Goal: Information Seeking & Learning: Learn about a topic

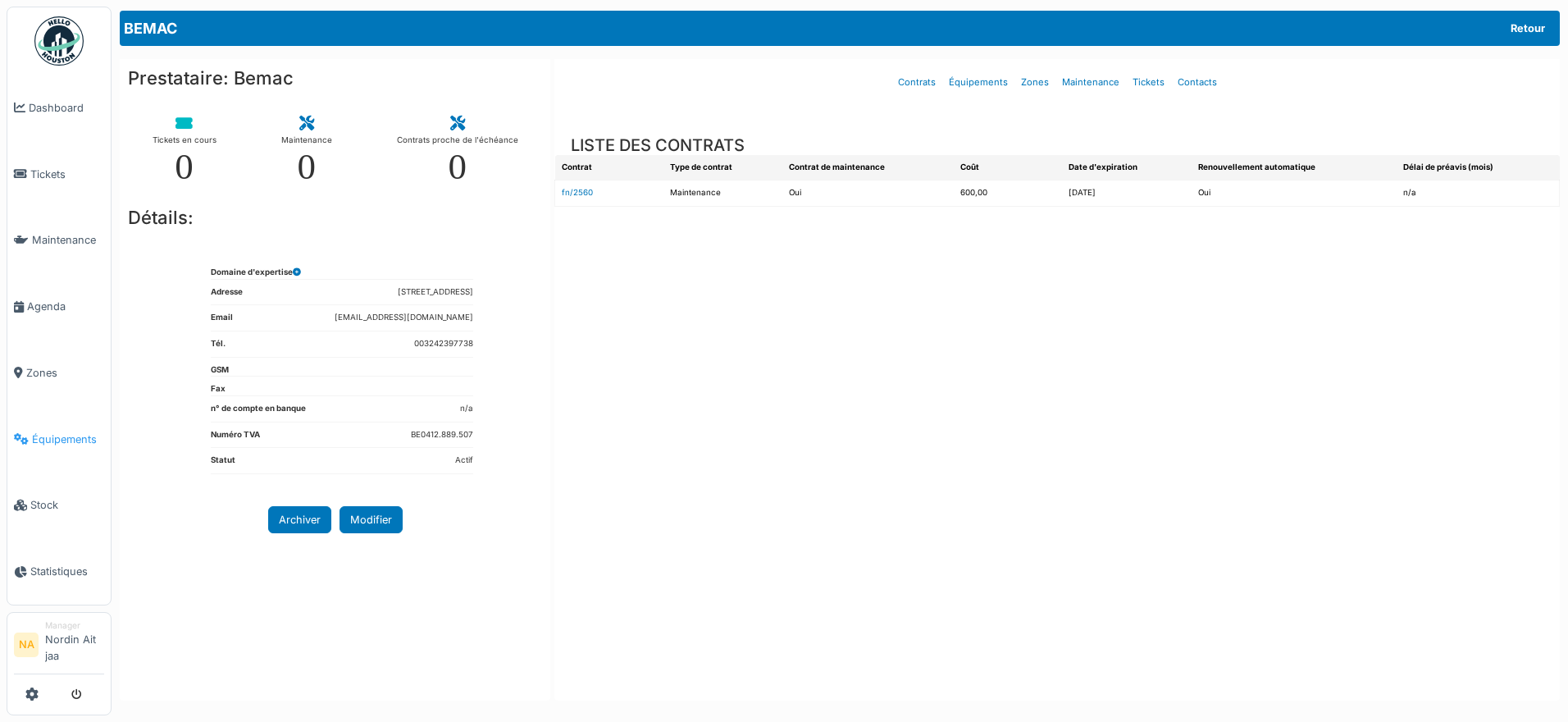
click at [65, 440] on span "Équipements" at bounding box center [68, 440] width 72 height 15
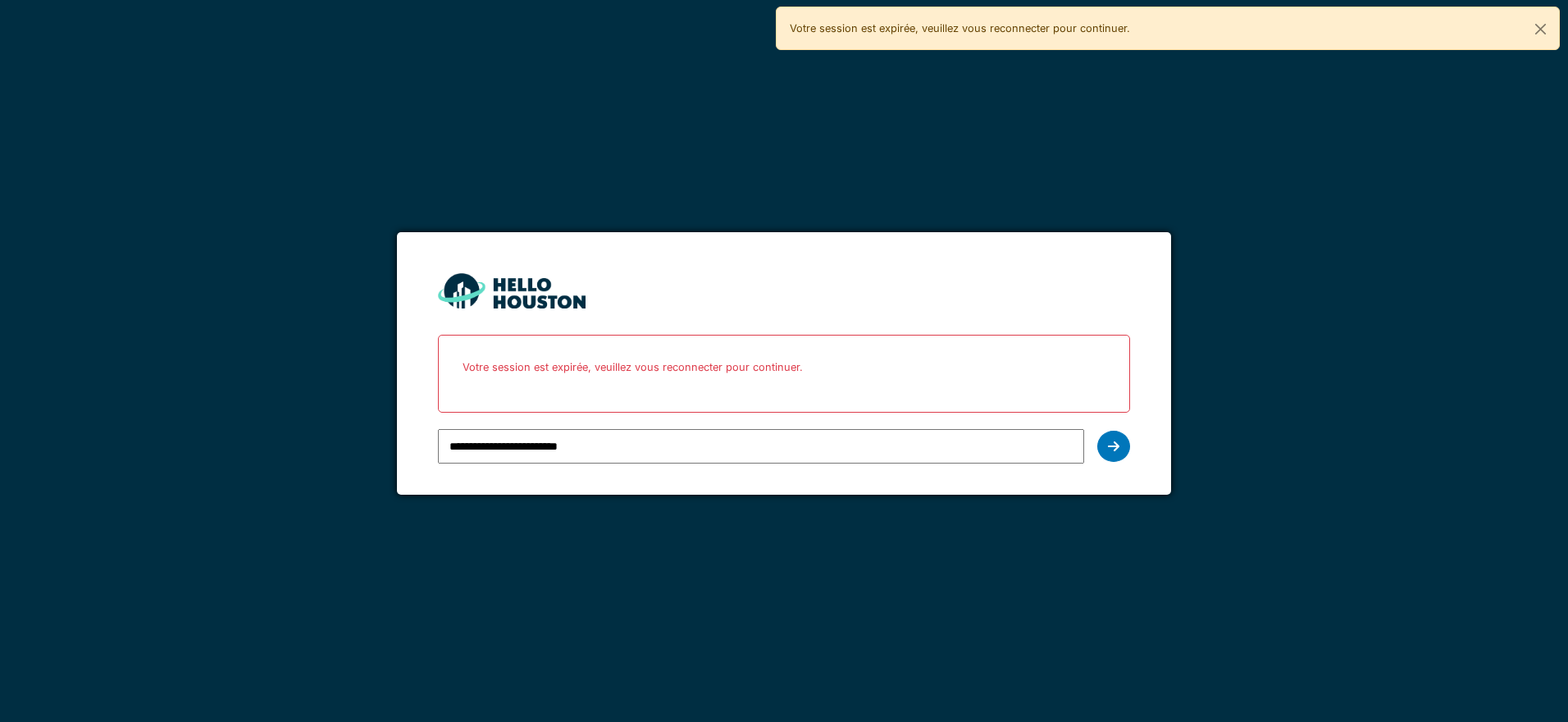
click at [1121, 458] on div at bounding box center [1114, 446] width 33 height 31
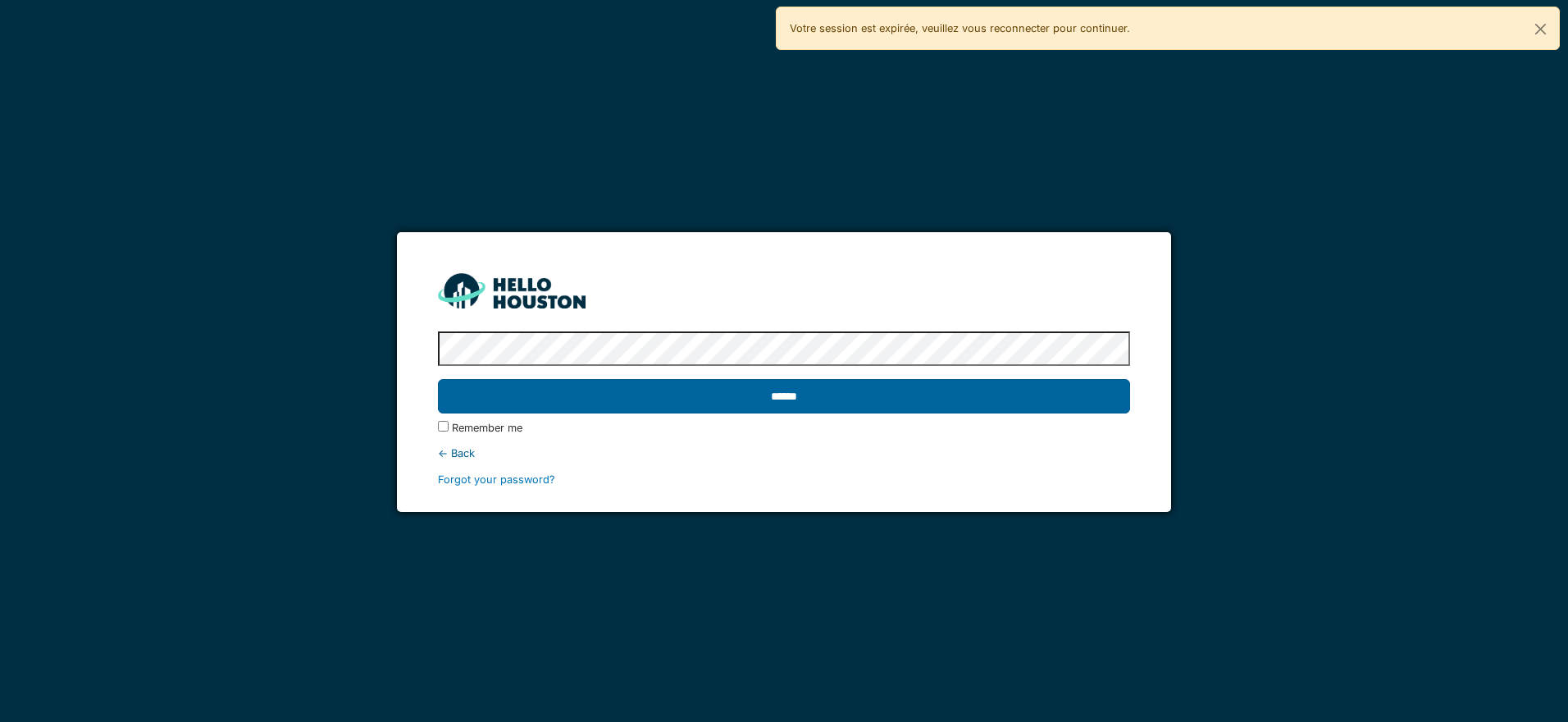
click at [1018, 401] on input "******" at bounding box center [784, 397] width 692 height 34
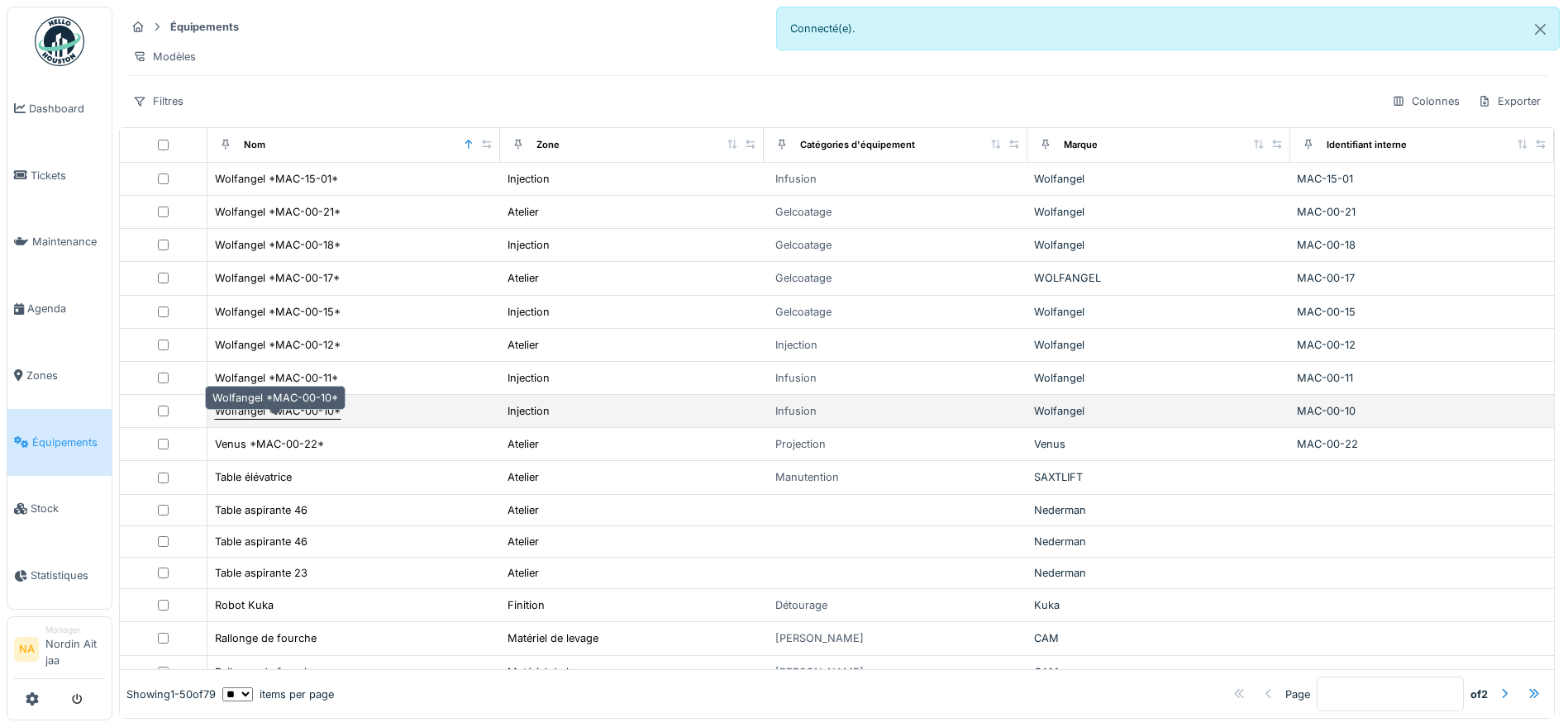
click at [297, 419] on div "Wolfangel *MAC-00-10*" at bounding box center [277, 411] width 125 height 16
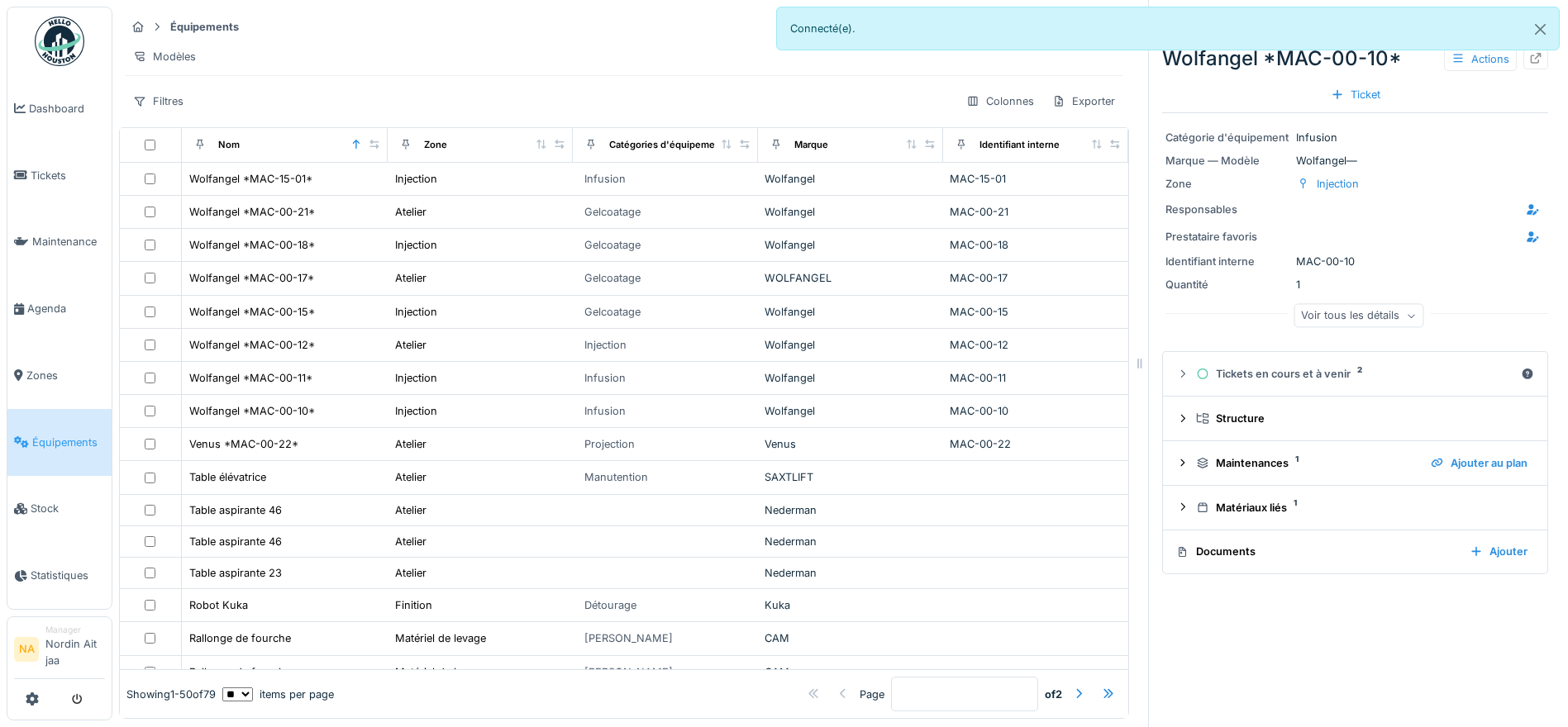
click at [1386, 317] on div "Voir tous les détails" at bounding box center [1359, 316] width 130 height 24
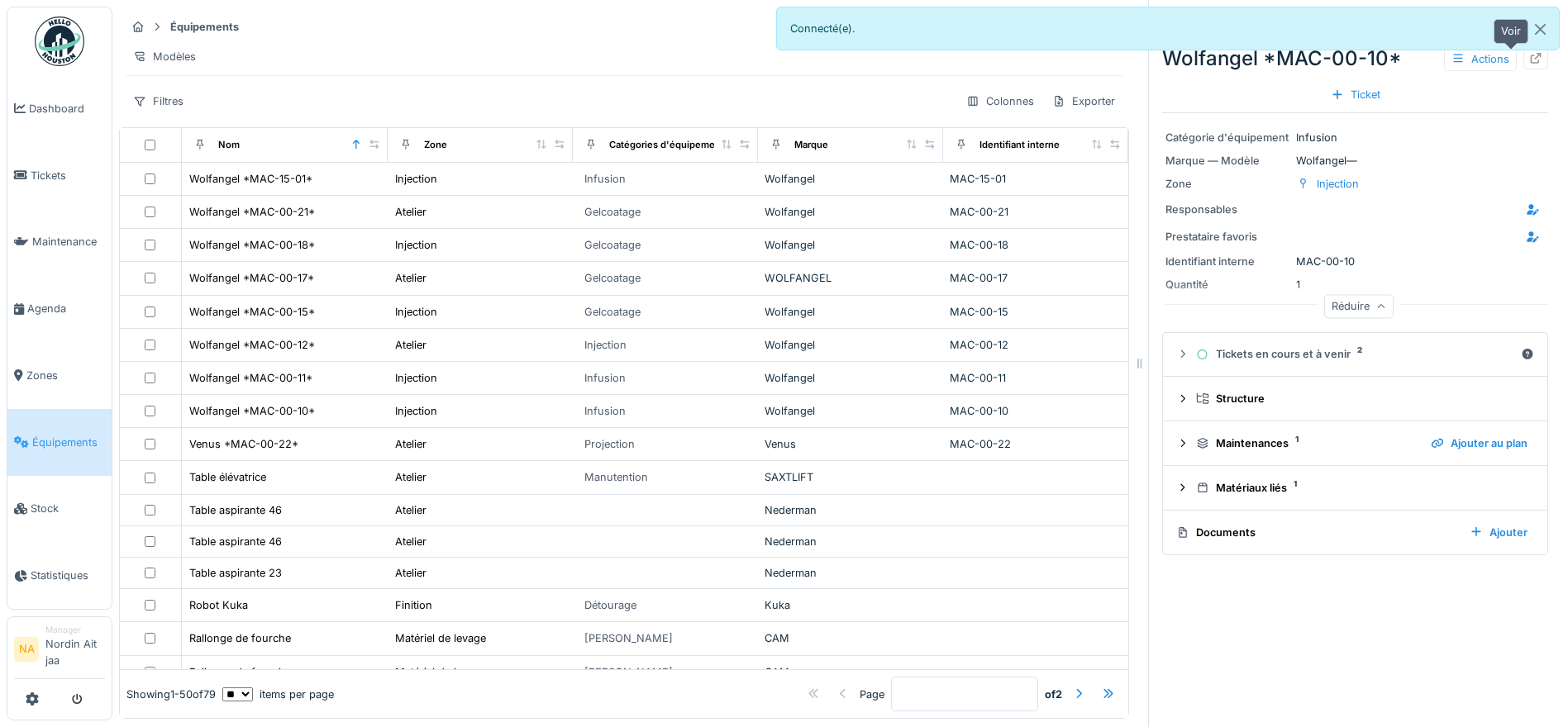
click at [1523, 67] on div at bounding box center [1535, 59] width 25 height 21
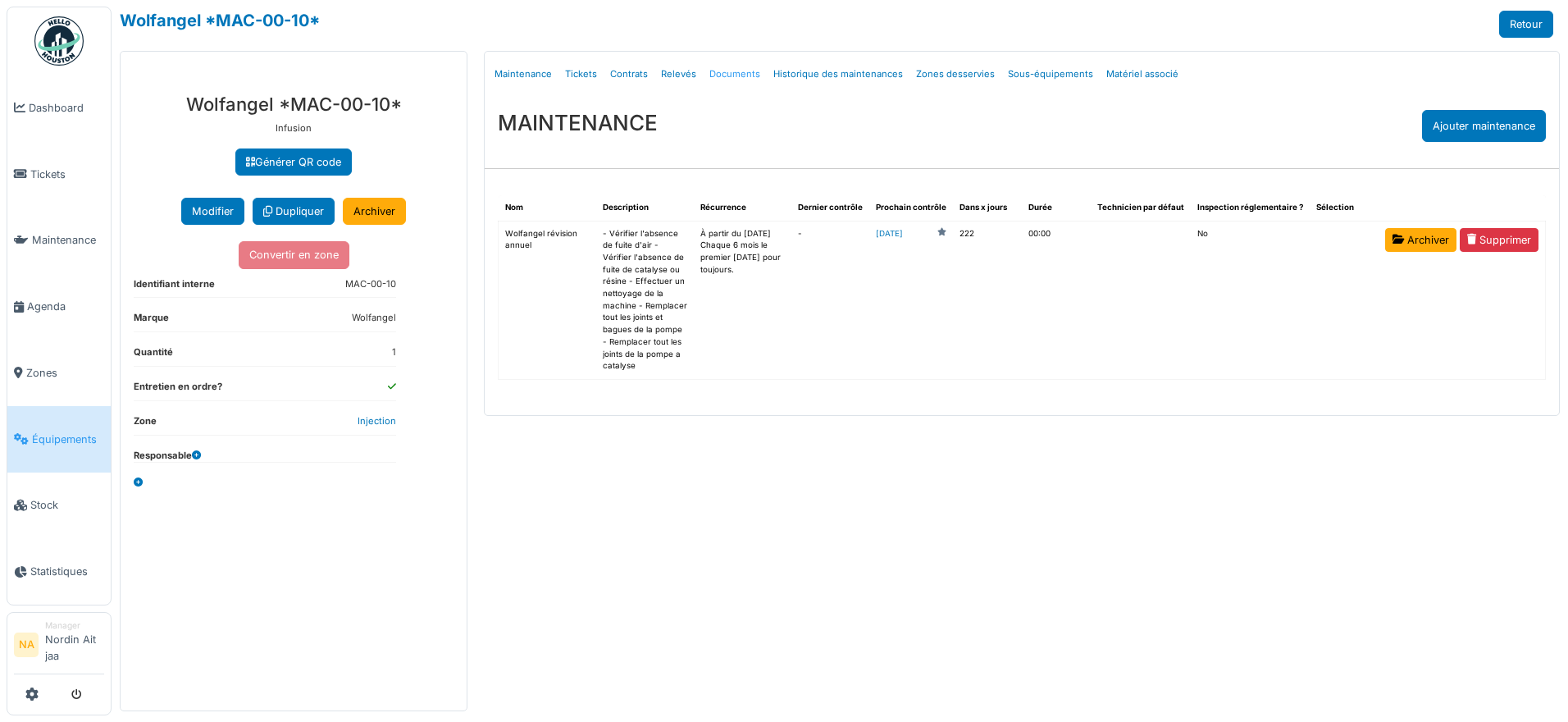
click at [751, 69] on link "Documents" at bounding box center [735, 74] width 64 height 39
select select "***"
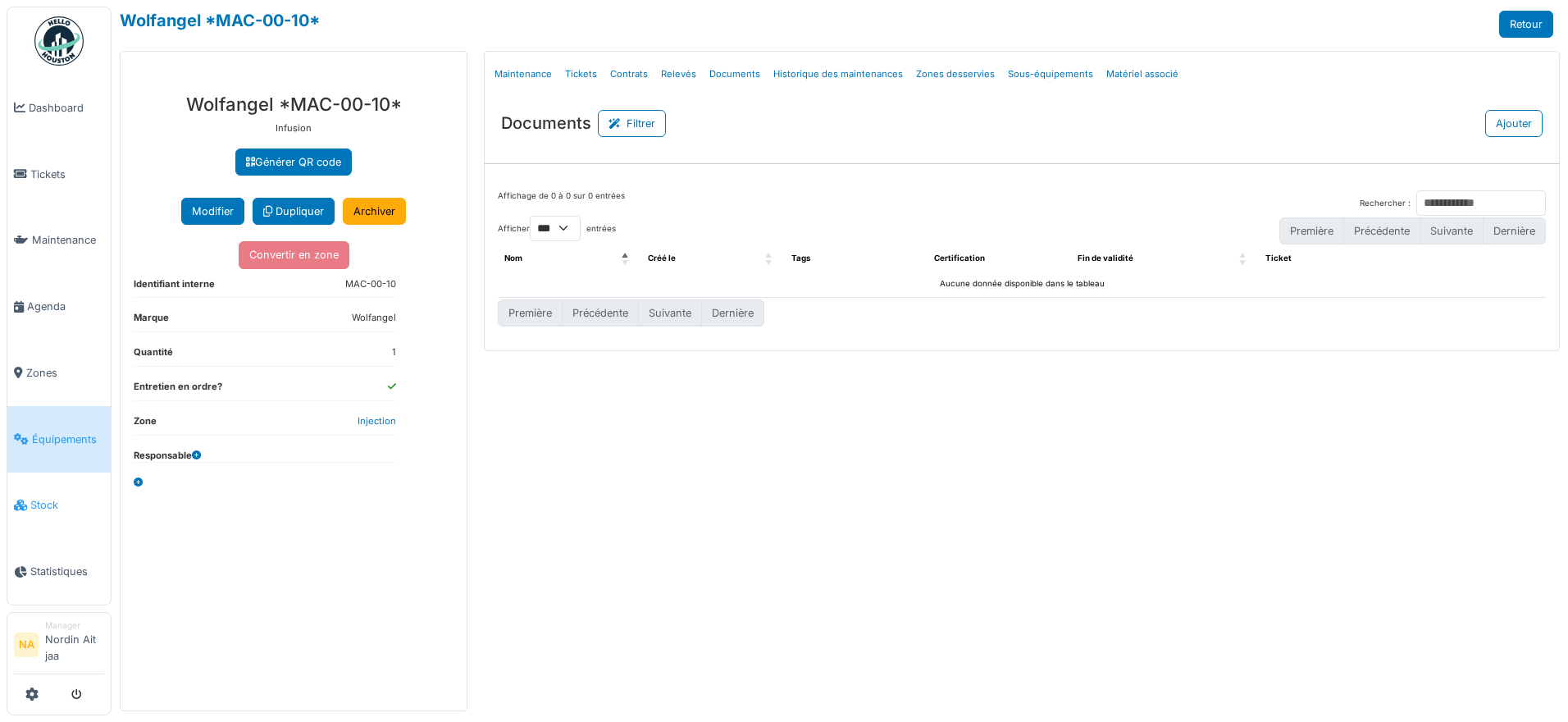
click at [94, 523] on link "Stock" at bounding box center [59, 505] width 103 height 66
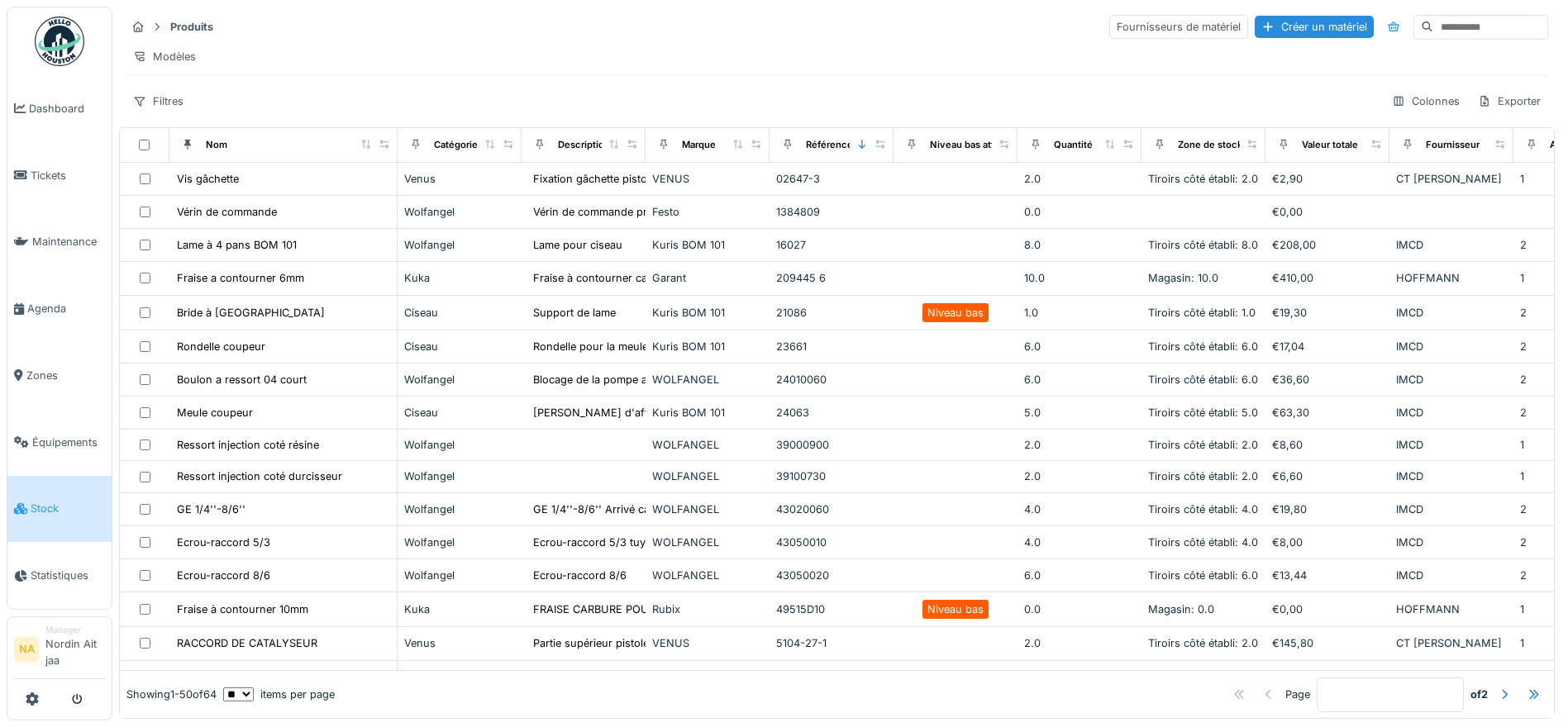
click at [1433, 28] on input at bounding box center [1490, 27] width 114 height 23
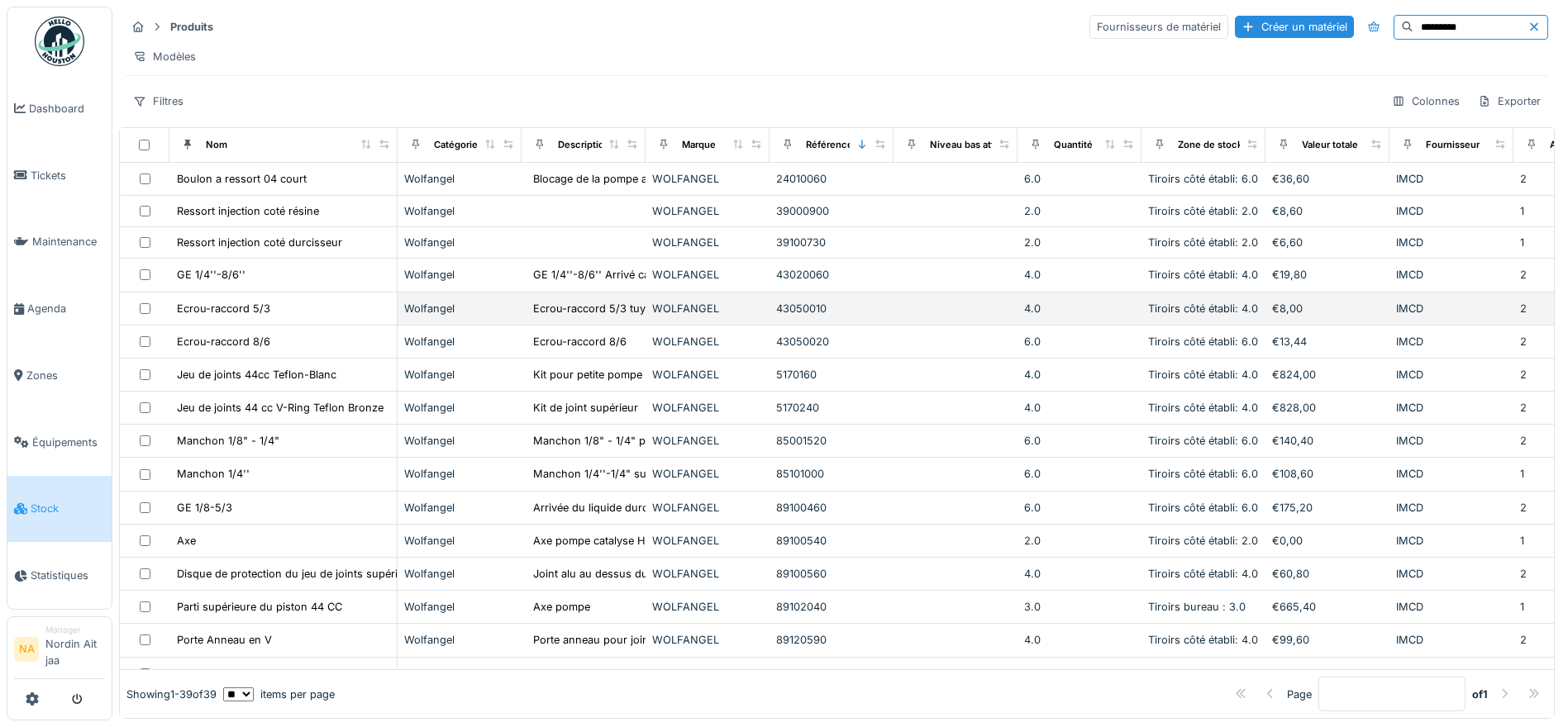
type input "*********"
click at [308, 317] on div "Ecrou-raccord 5/3" at bounding box center [284, 309] width 214 height 17
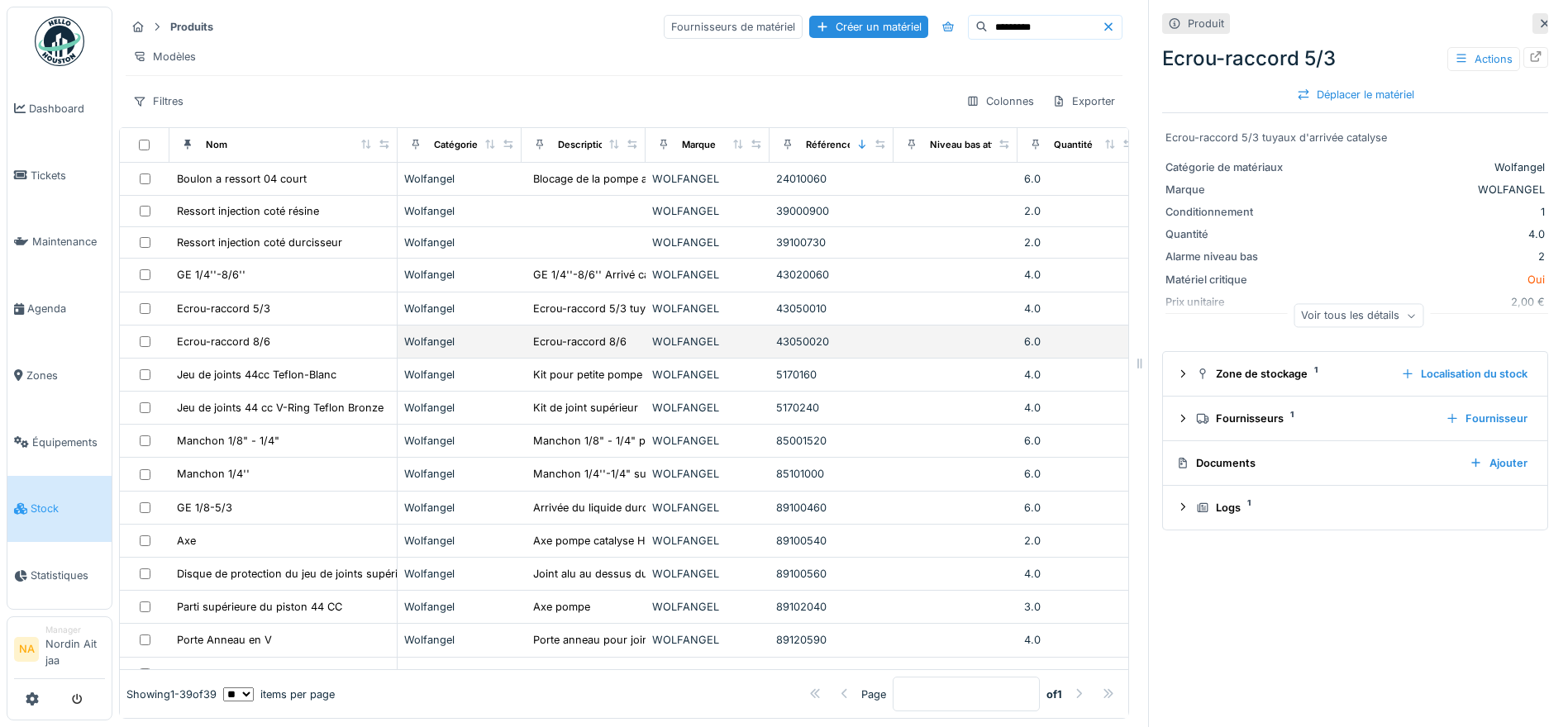
click at [309, 359] on td "Ecrou-raccord 8/6" at bounding box center [284, 342] width 228 height 33
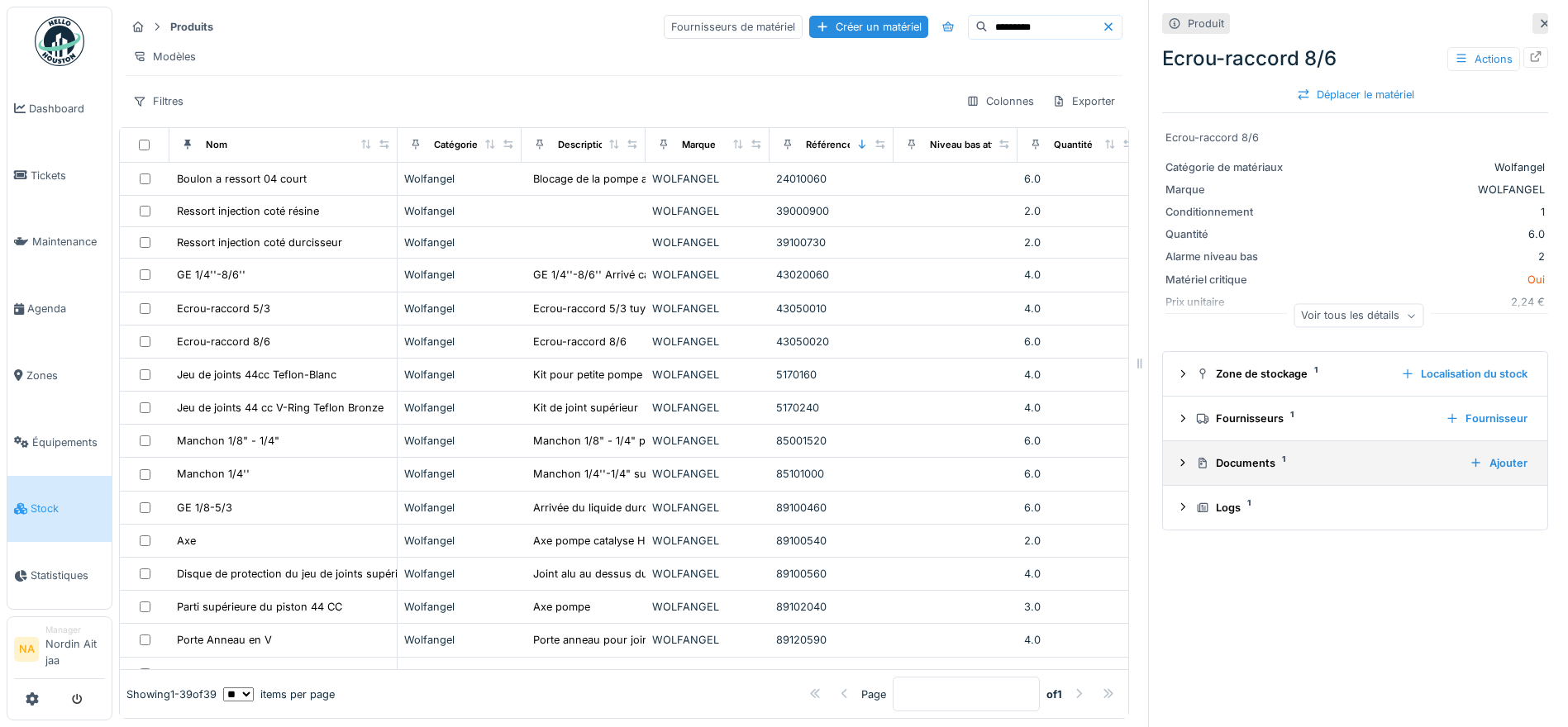
click at [1199, 469] on icon at bounding box center [1203, 462] width 9 height 10
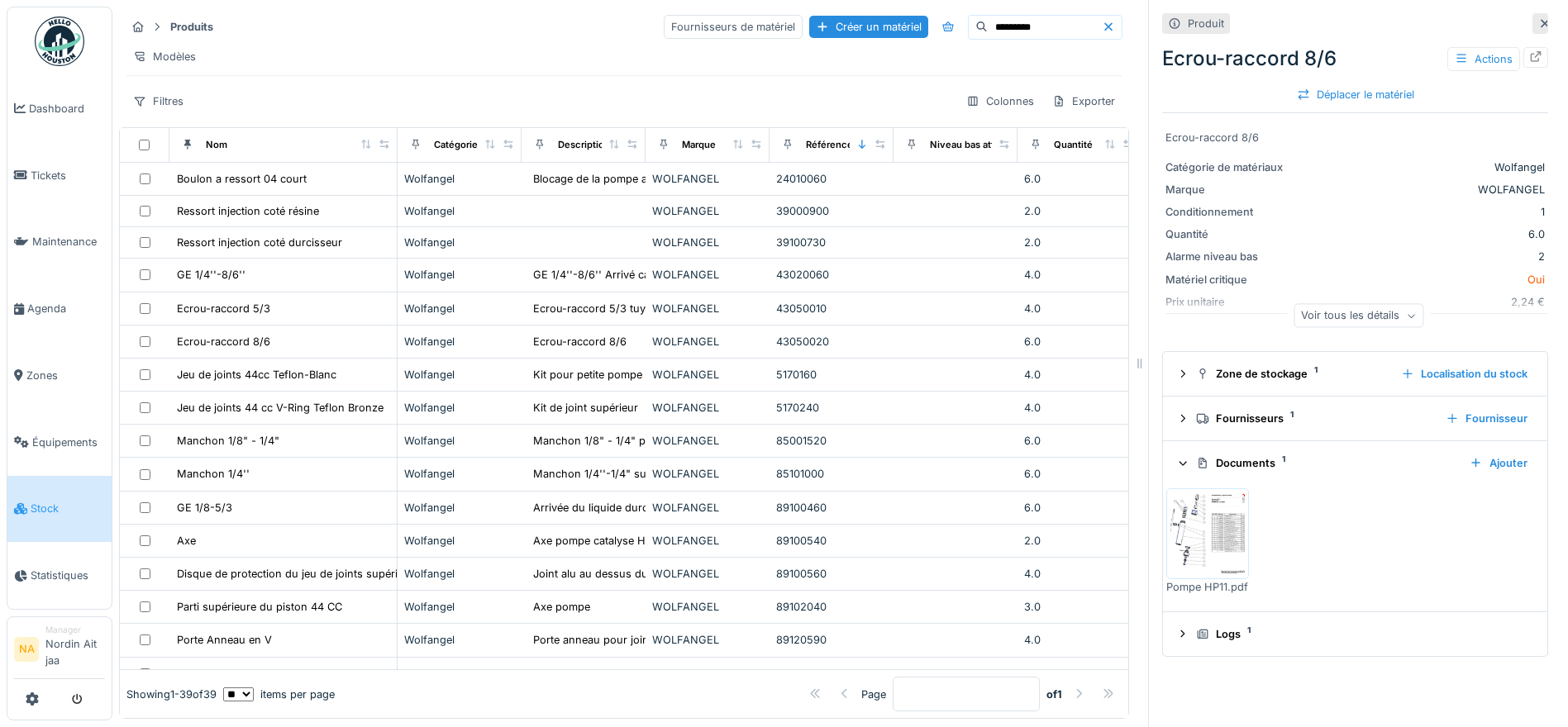
click at [1195, 533] on img at bounding box center [1207, 534] width 74 height 83
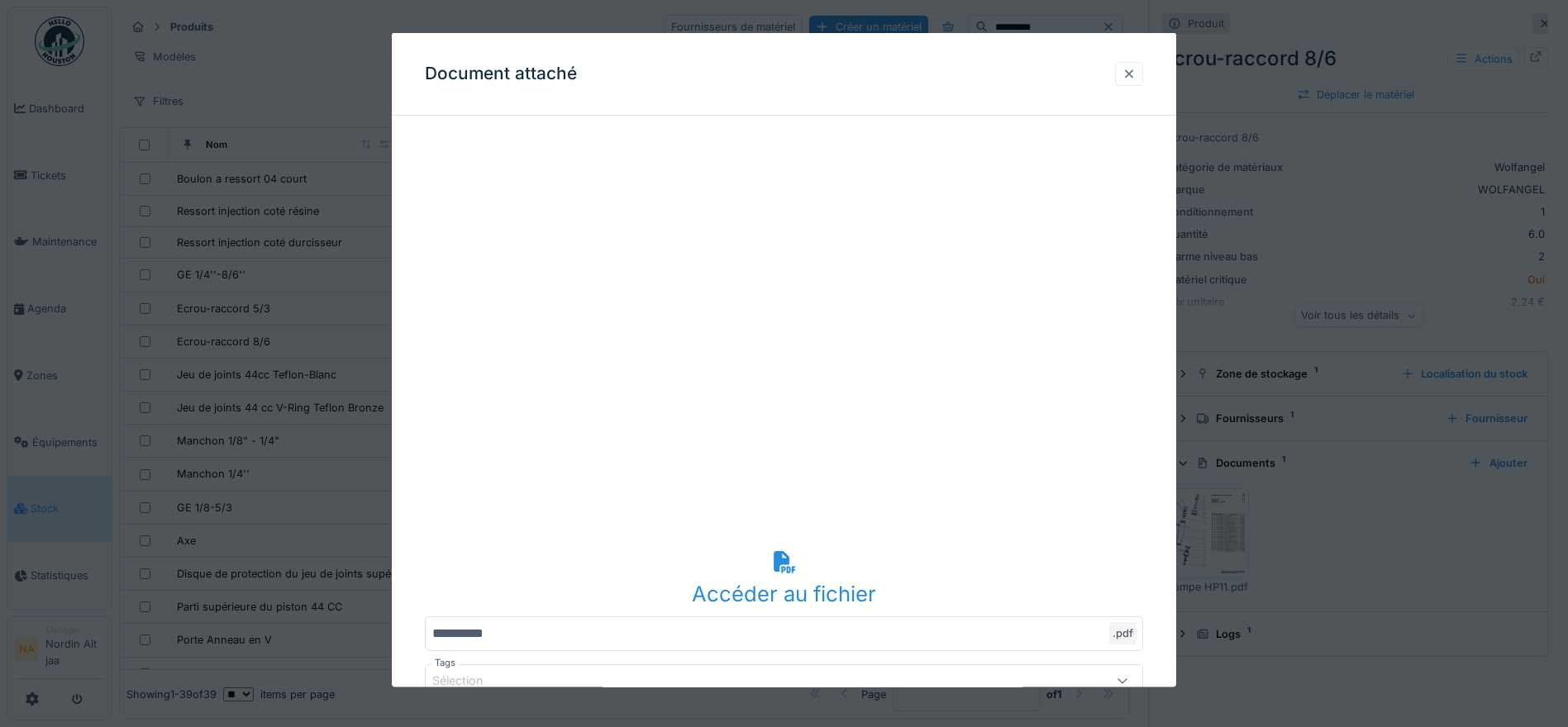
click at [1135, 83] on div at bounding box center [1129, 74] width 28 height 24
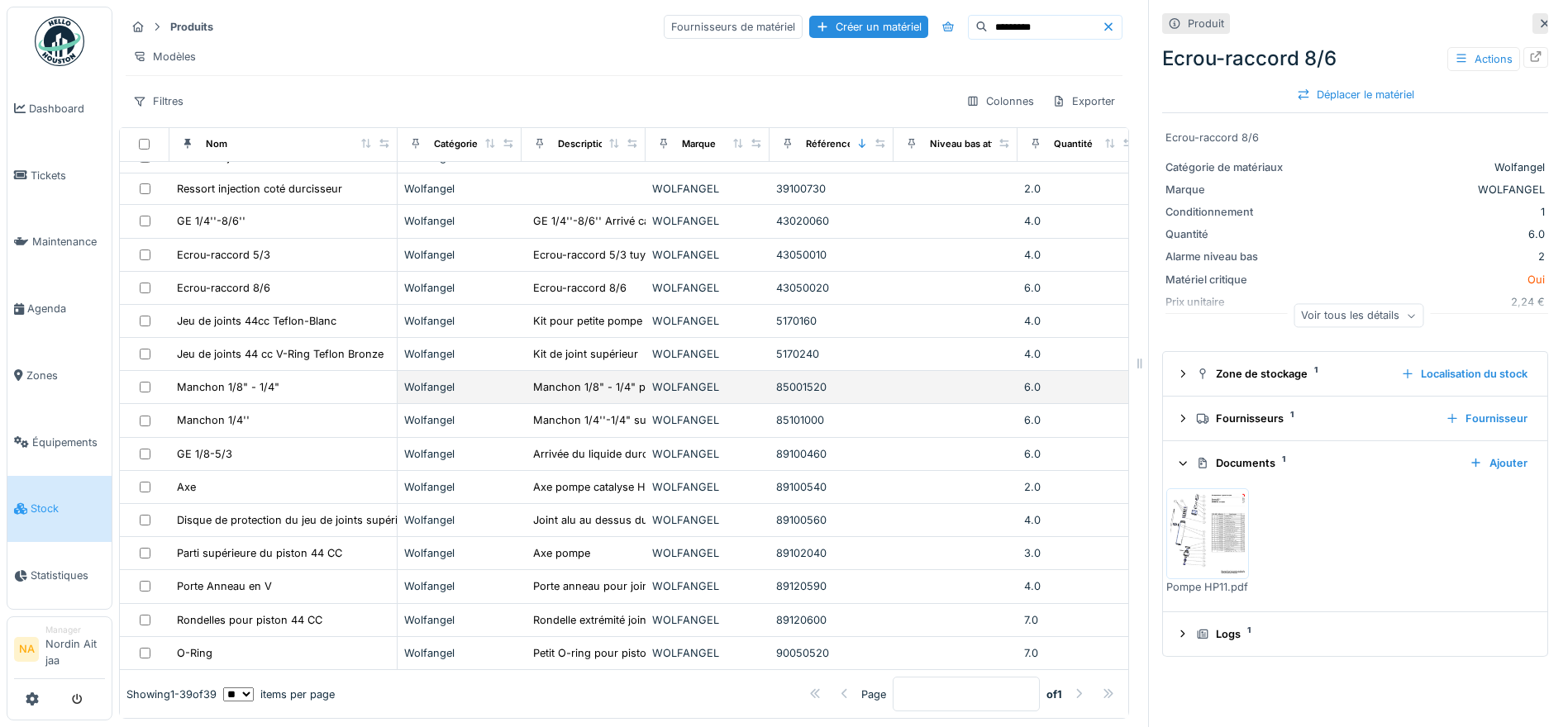
scroll to position [83, 0]
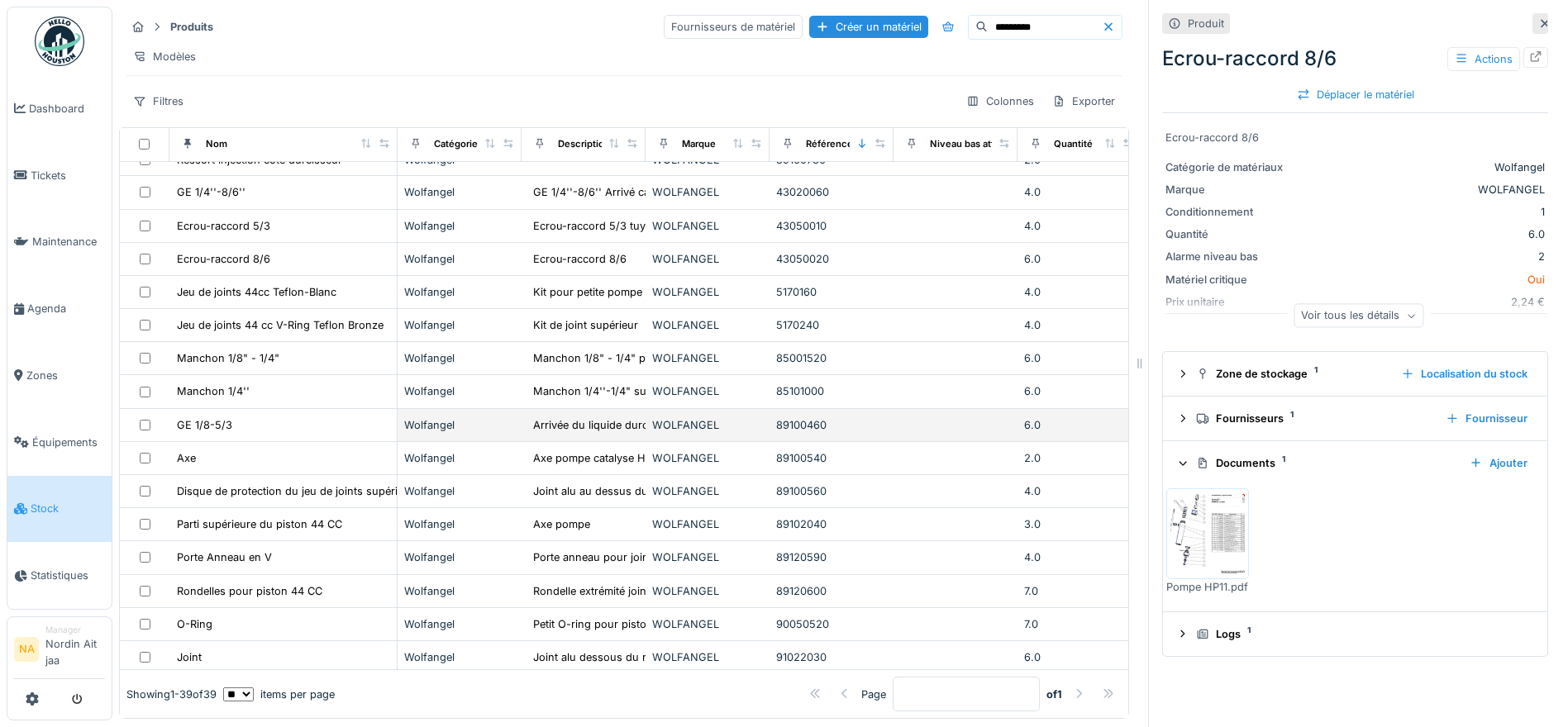
click at [442, 431] on div "Wolfangel" at bounding box center [459, 425] width 111 height 16
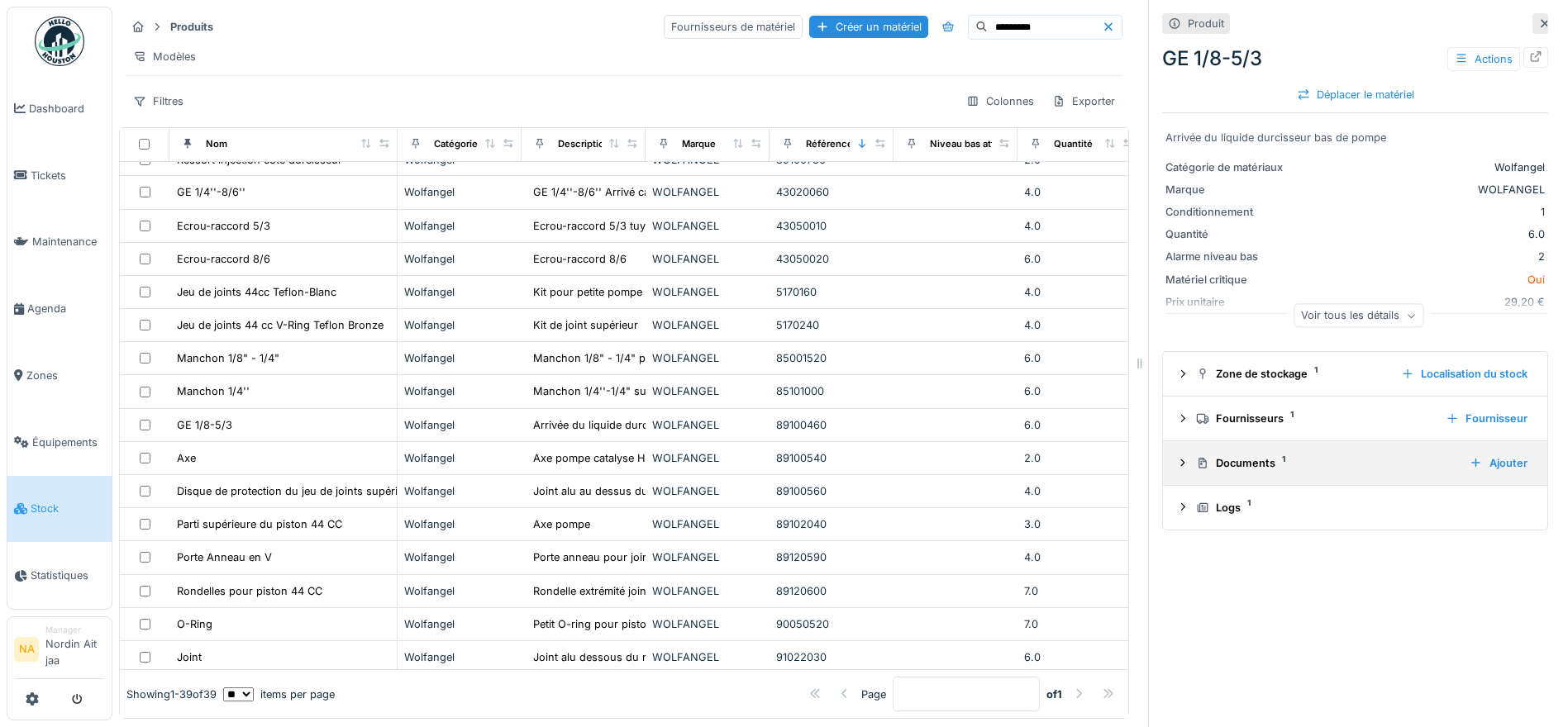
click at [1176, 471] on div at bounding box center [1182, 463] width 13 height 16
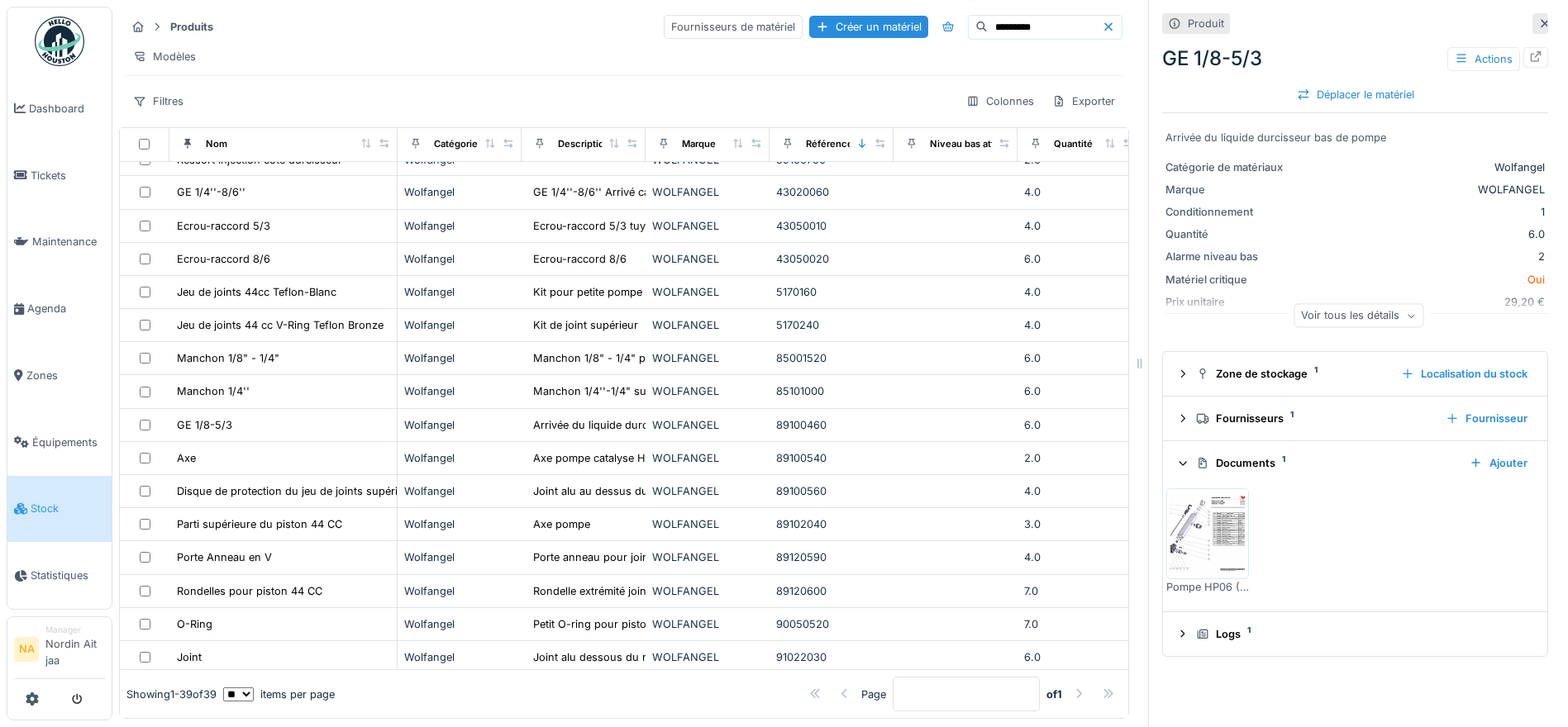
click at [1190, 525] on img at bounding box center [1207, 534] width 74 height 83
